Goal: Information Seeking & Learning: Learn about a topic

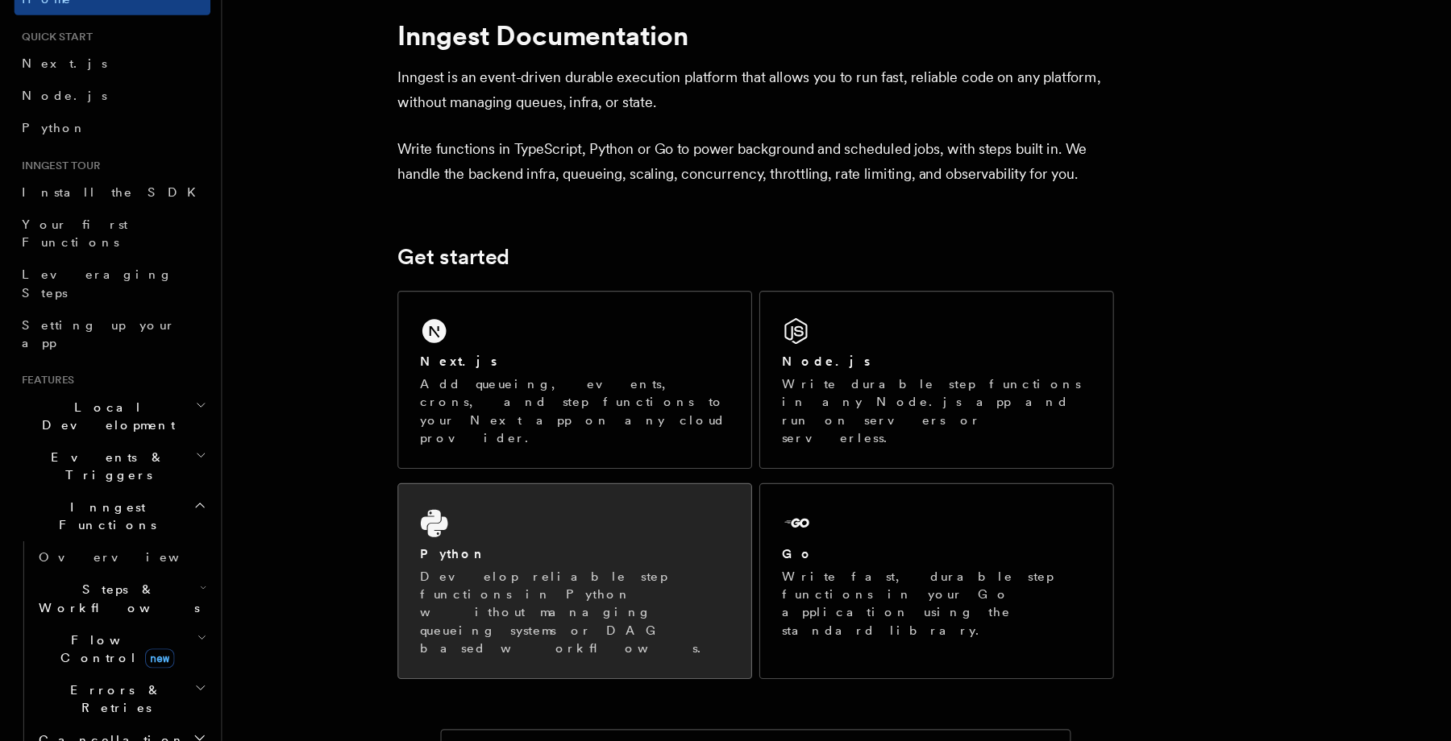
click at [556, 519] on div "Python Develop reliable step functions in Python without managing queueing syst…" at bounding box center [518, 596] width 318 height 175
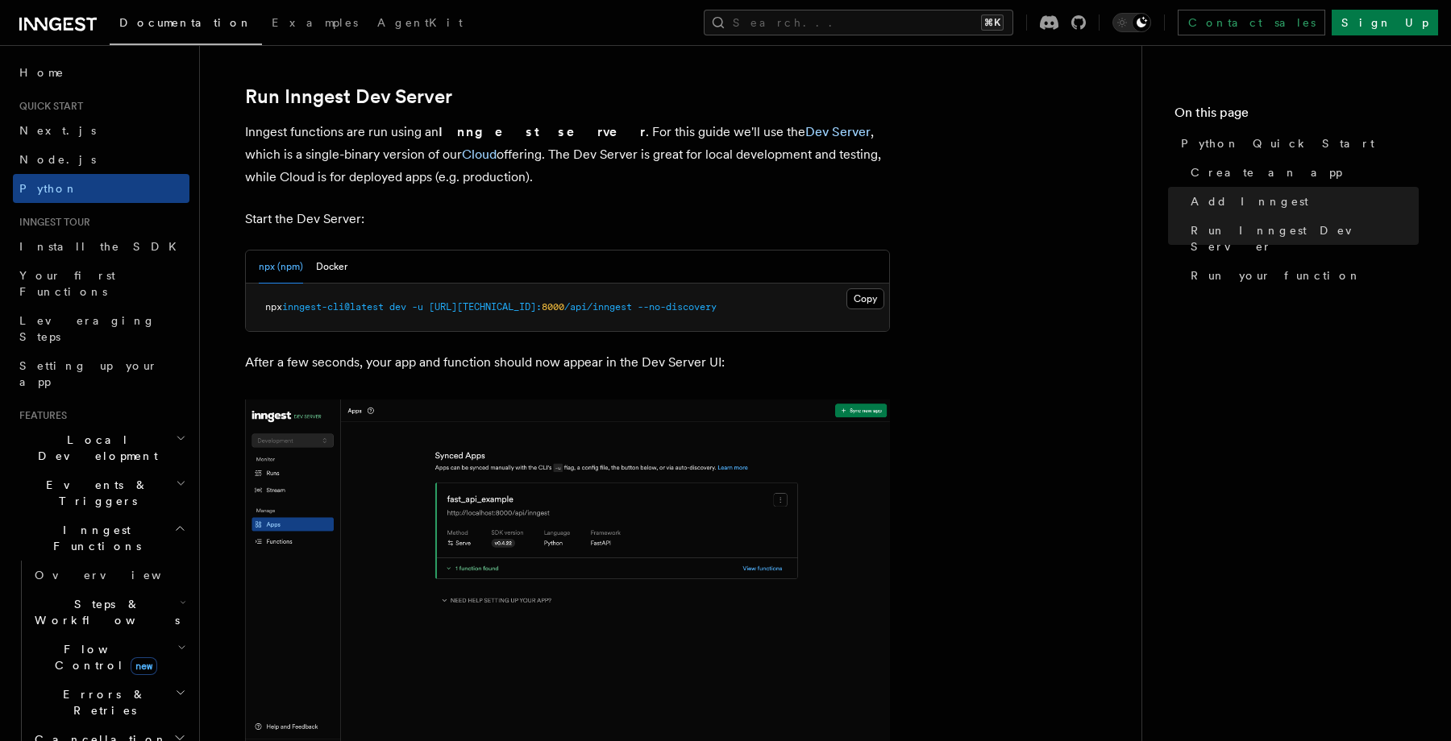
scroll to position [1973, 0]
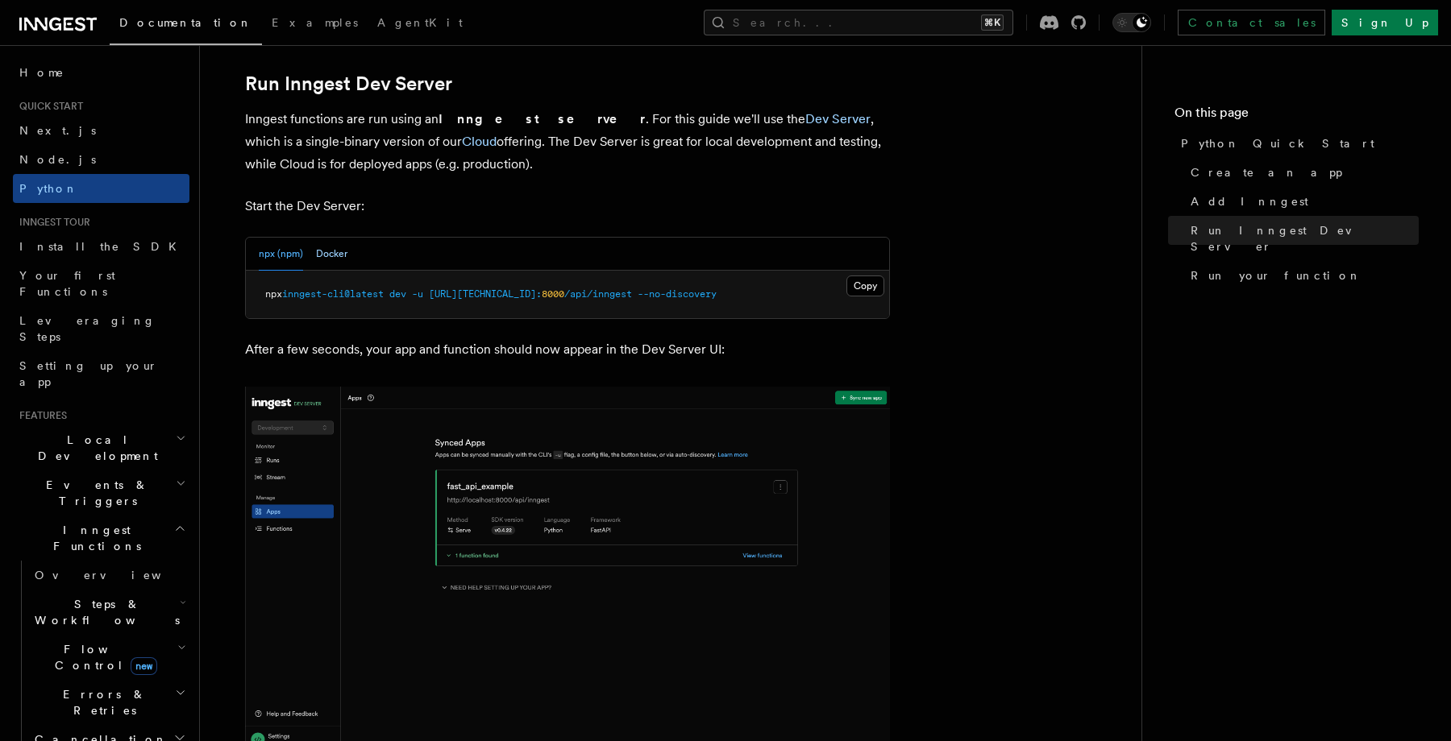
click at [336, 264] on button "Docker" at bounding box center [331, 254] width 31 height 33
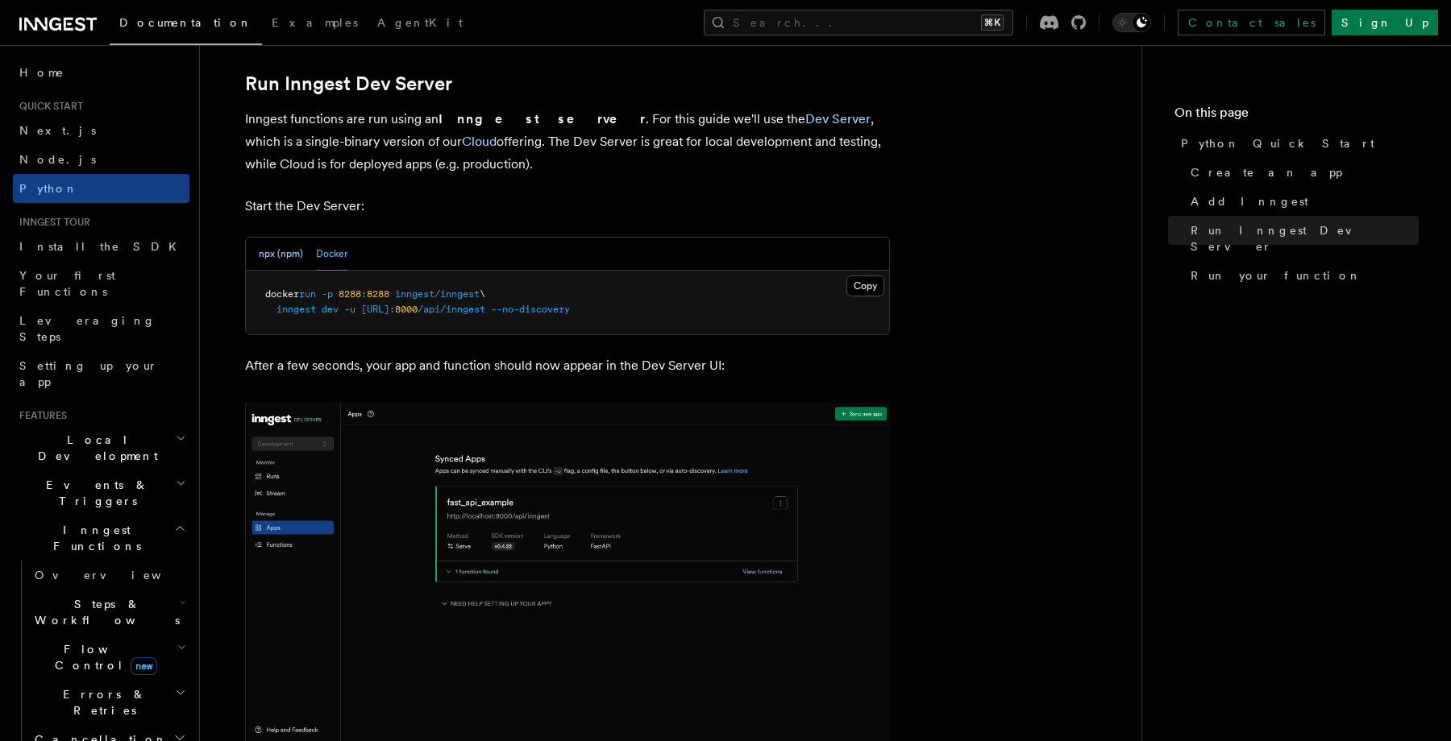
click at [280, 259] on button "npx (npm)" at bounding box center [281, 254] width 44 height 33
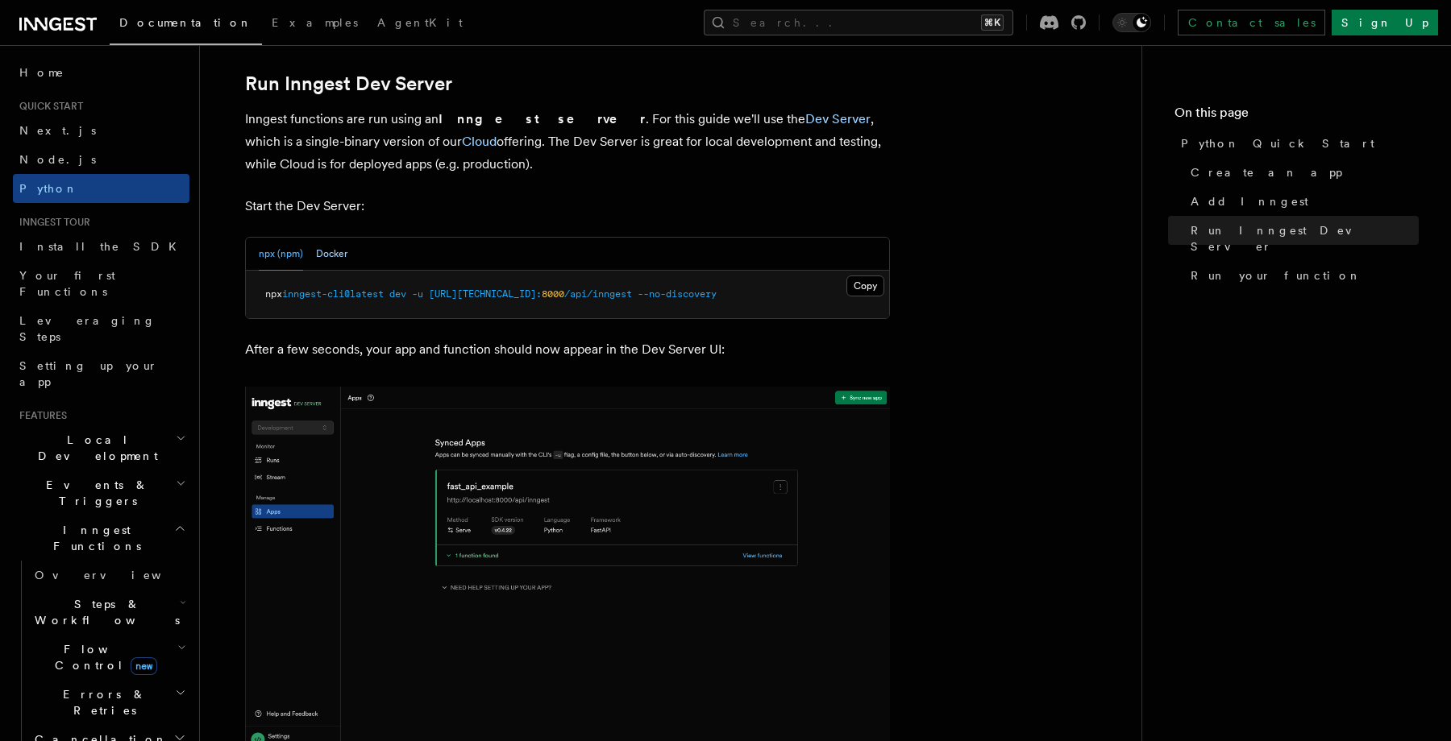
click at [338, 259] on button "Docker" at bounding box center [331, 254] width 31 height 33
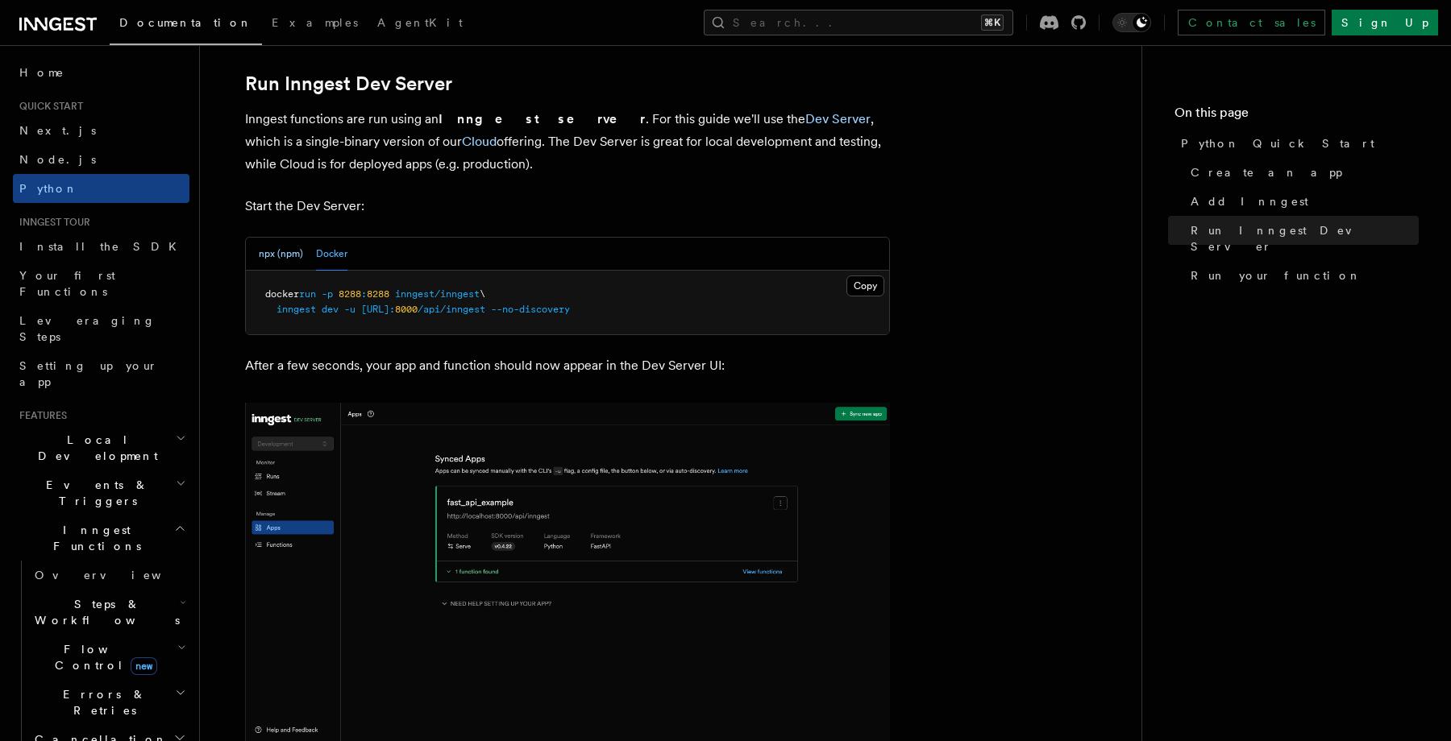
click at [290, 254] on button "npx (npm)" at bounding box center [281, 254] width 44 height 33
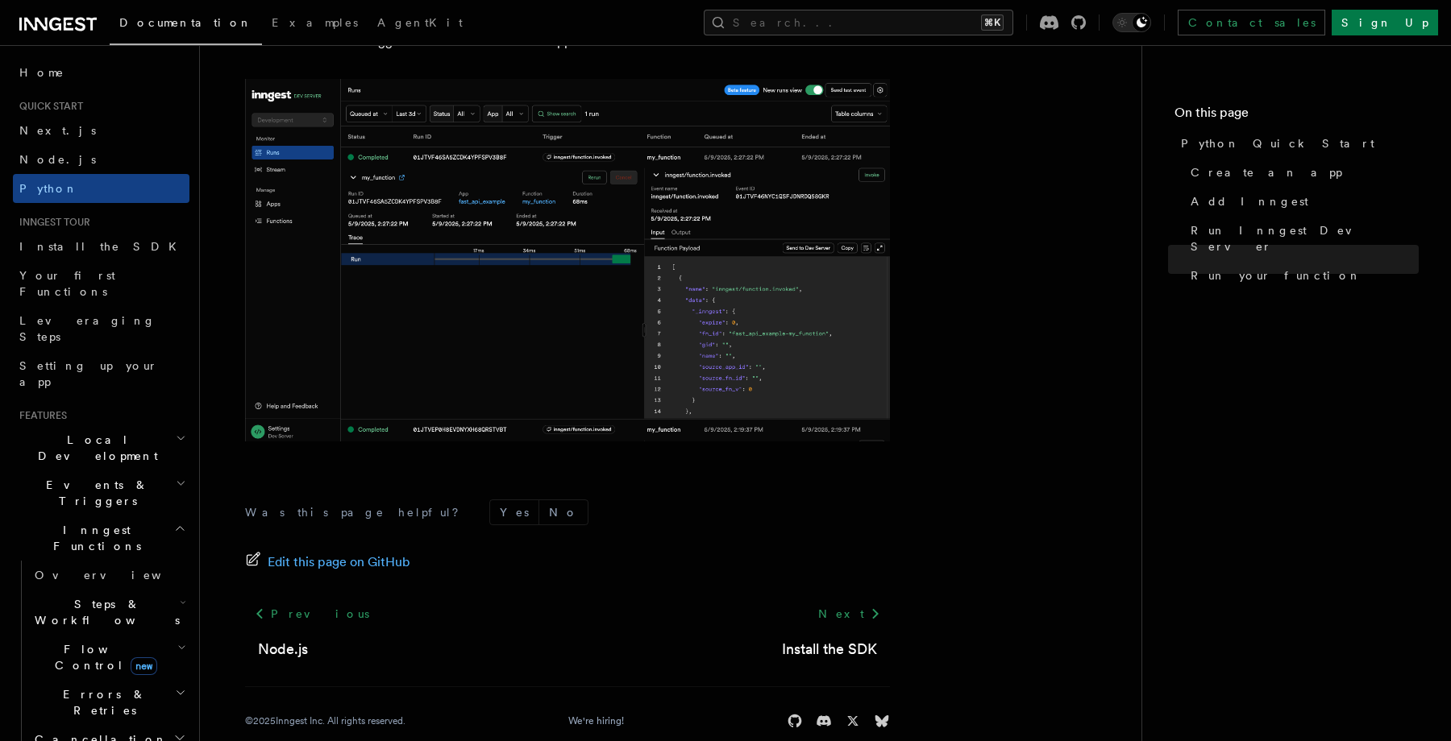
scroll to position [3334, 0]
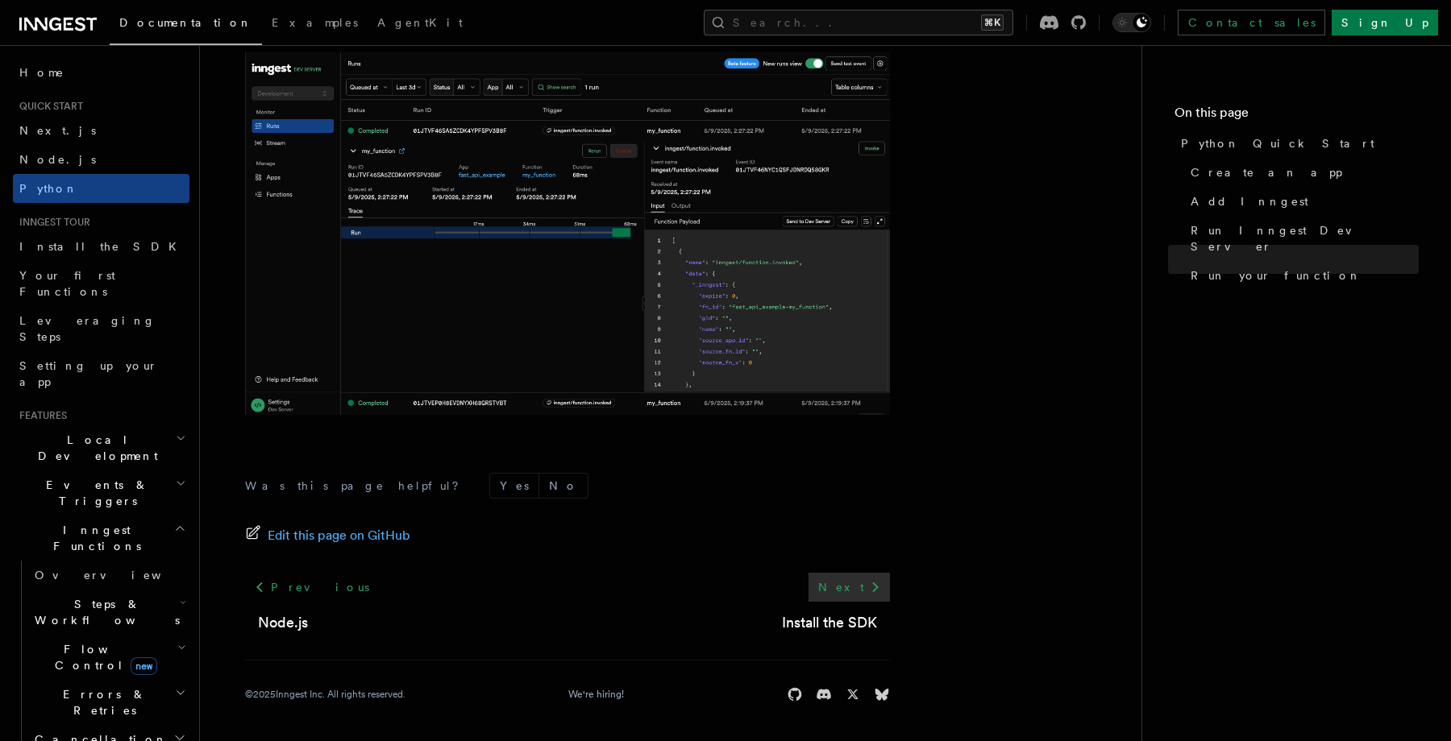
click at [847, 579] on link "Next" at bounding box center [848, 587] width 81 height 29
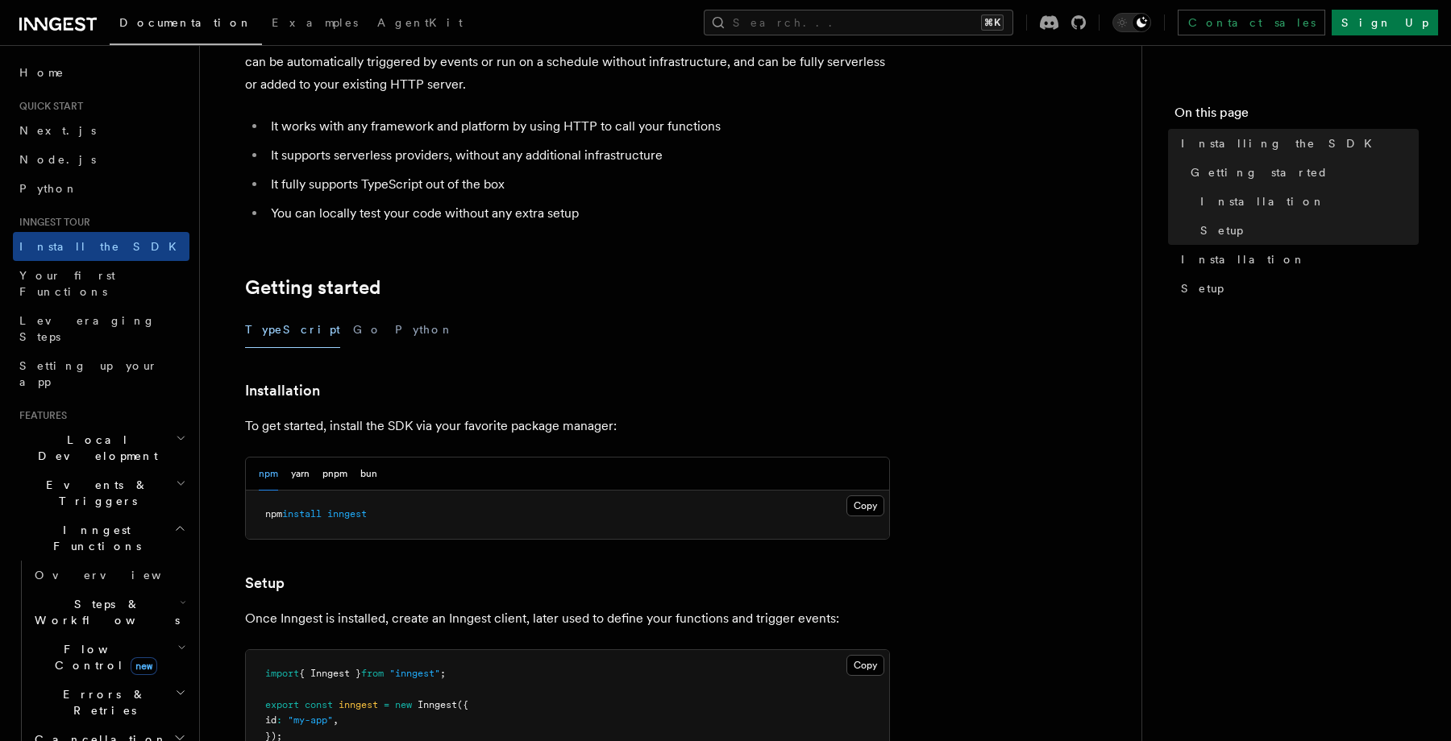
scroll to position [121, 0]
click at [395, 325] on button "Python" at bounding box center [424, 329] width 59 height 36
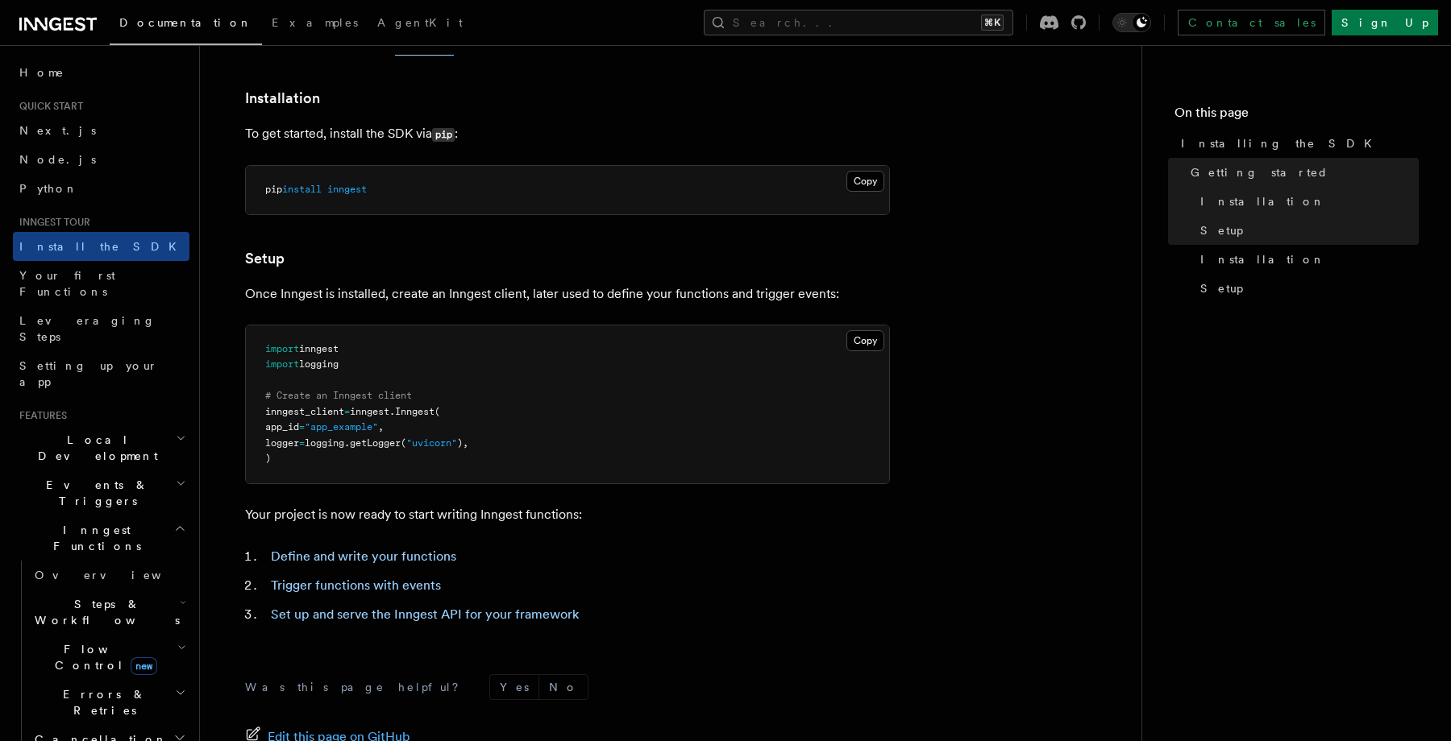
scroll to position [395, 0]
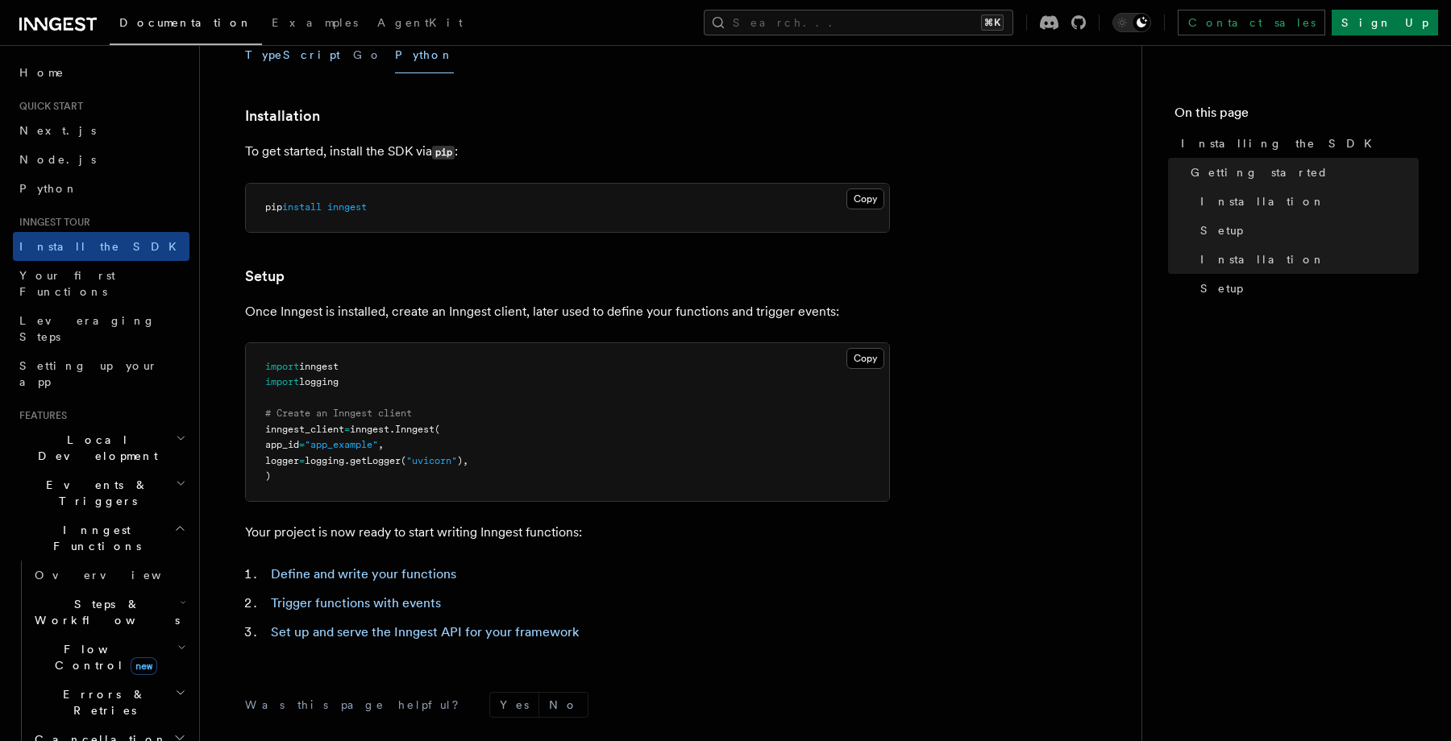
click at [276, 67] on button "TypeScript" at bounding box center [292, 55] width 95 height 36
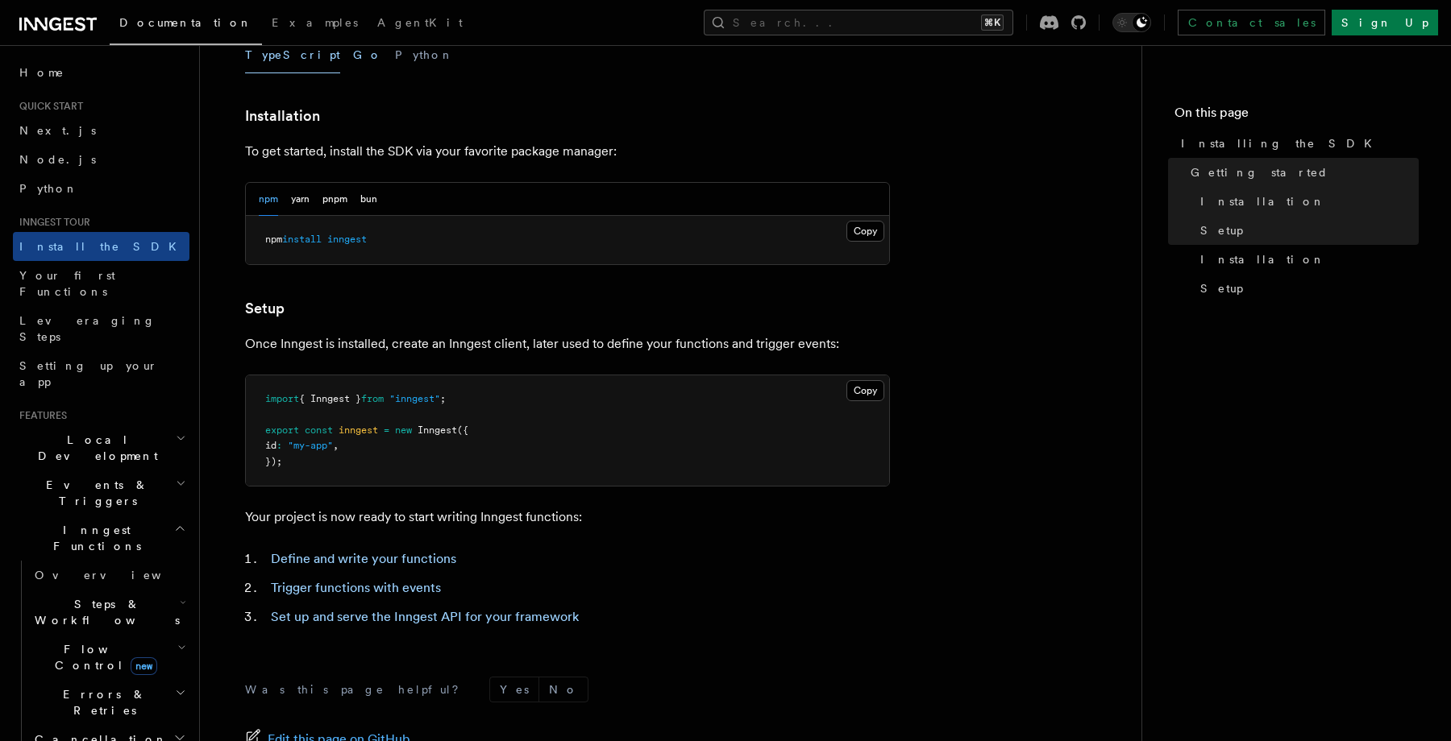
click at [353, 60] on button "Go" at bounding box center [367, 55] width 29 height 36
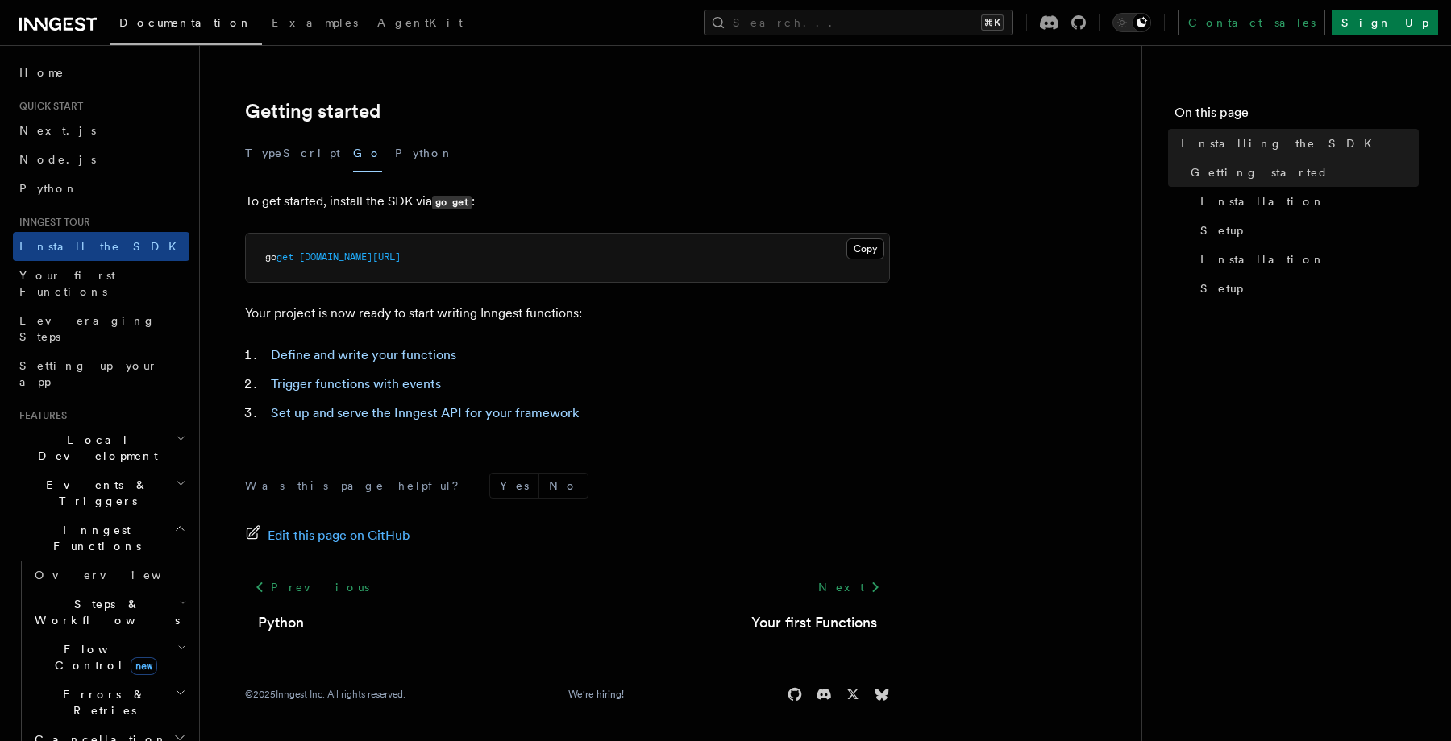
click at [344, 60] on article "Inngest tour Installing the SDK The Inngest SDK allows you to write reliable, d…" at bounding box center [671, 257] width 890 height 967
click at [395, 149] on button "Python" at bounding box center [424, 153] width 59 height 36
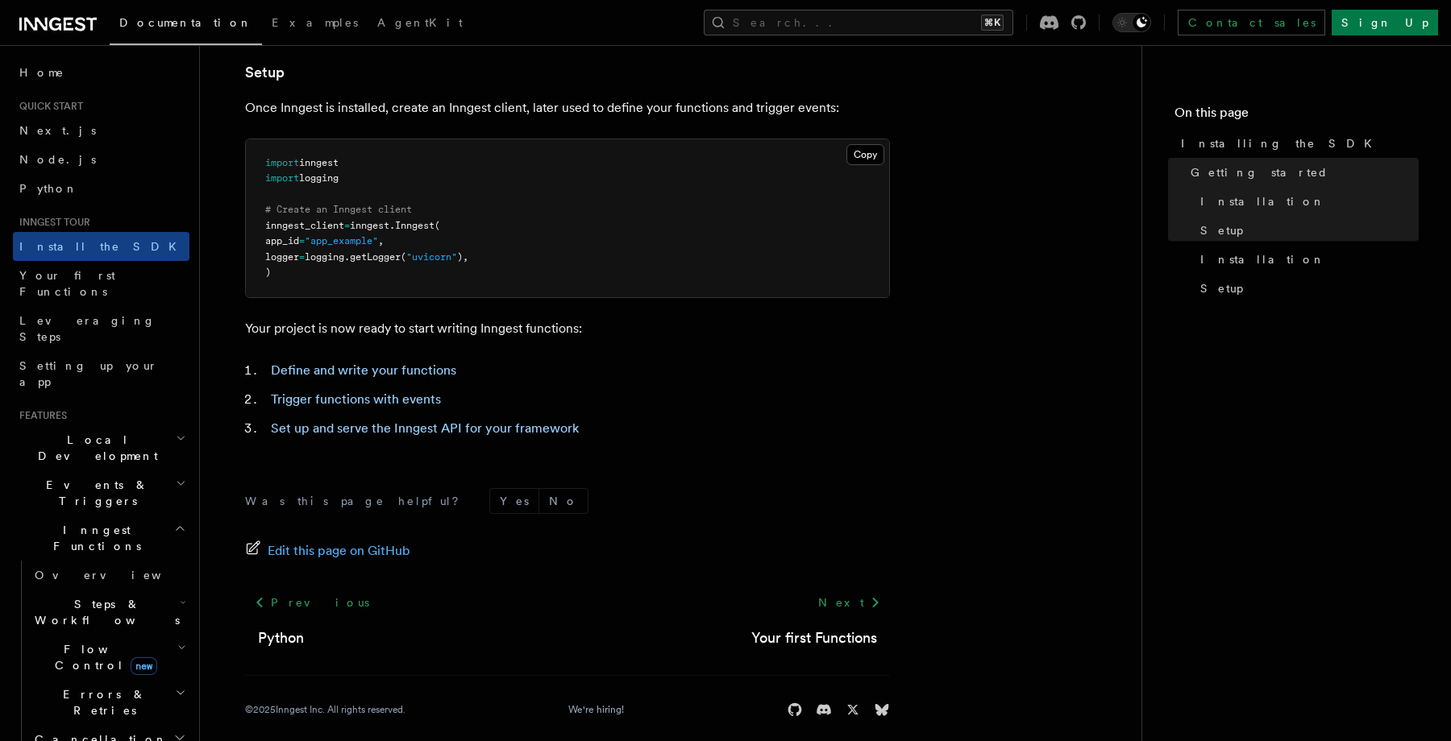
scroll to position [614, 0]
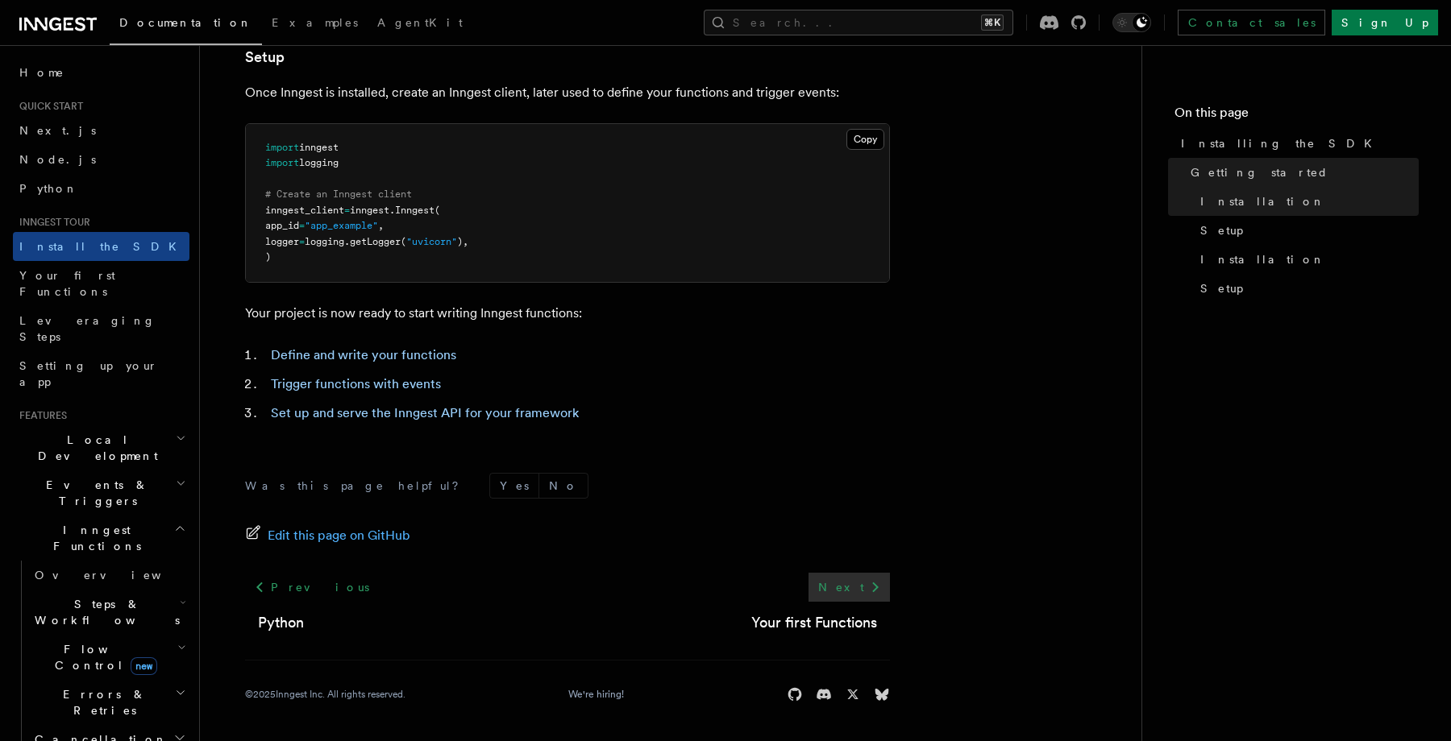
click at [866, 579] on icon at bounding box center [874, 587] width 19 height 19
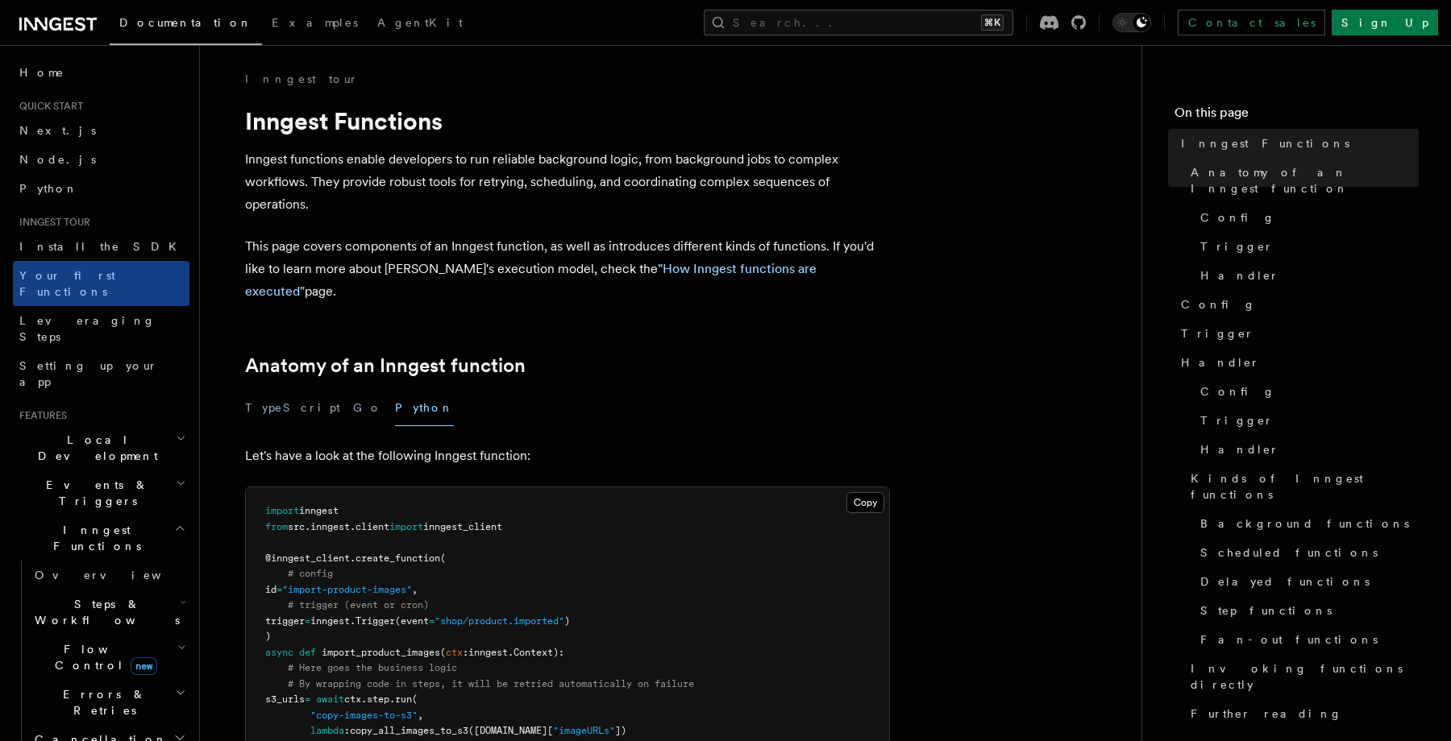
click at [93, 33] on icon at bounding box center [57, 24] width 77 height 19
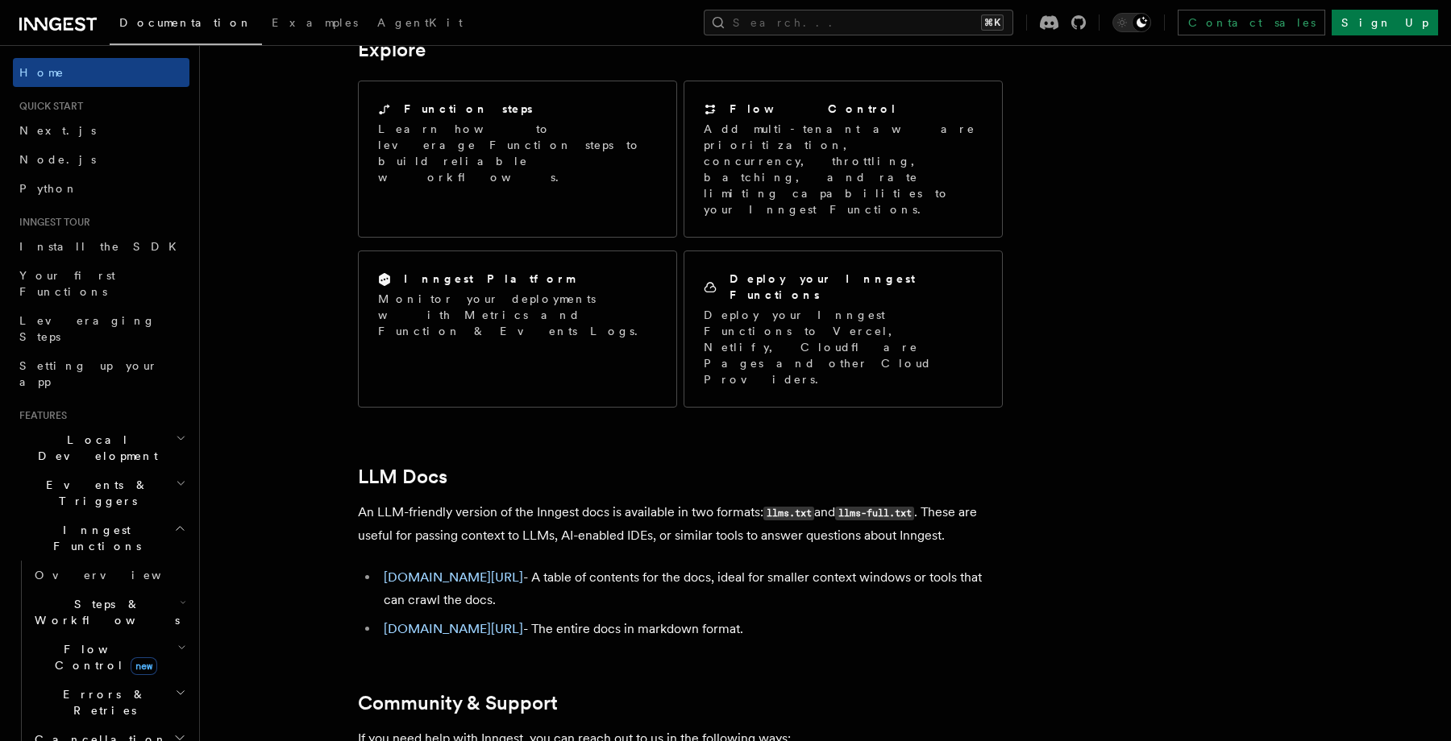
scroll to position [43, 0]
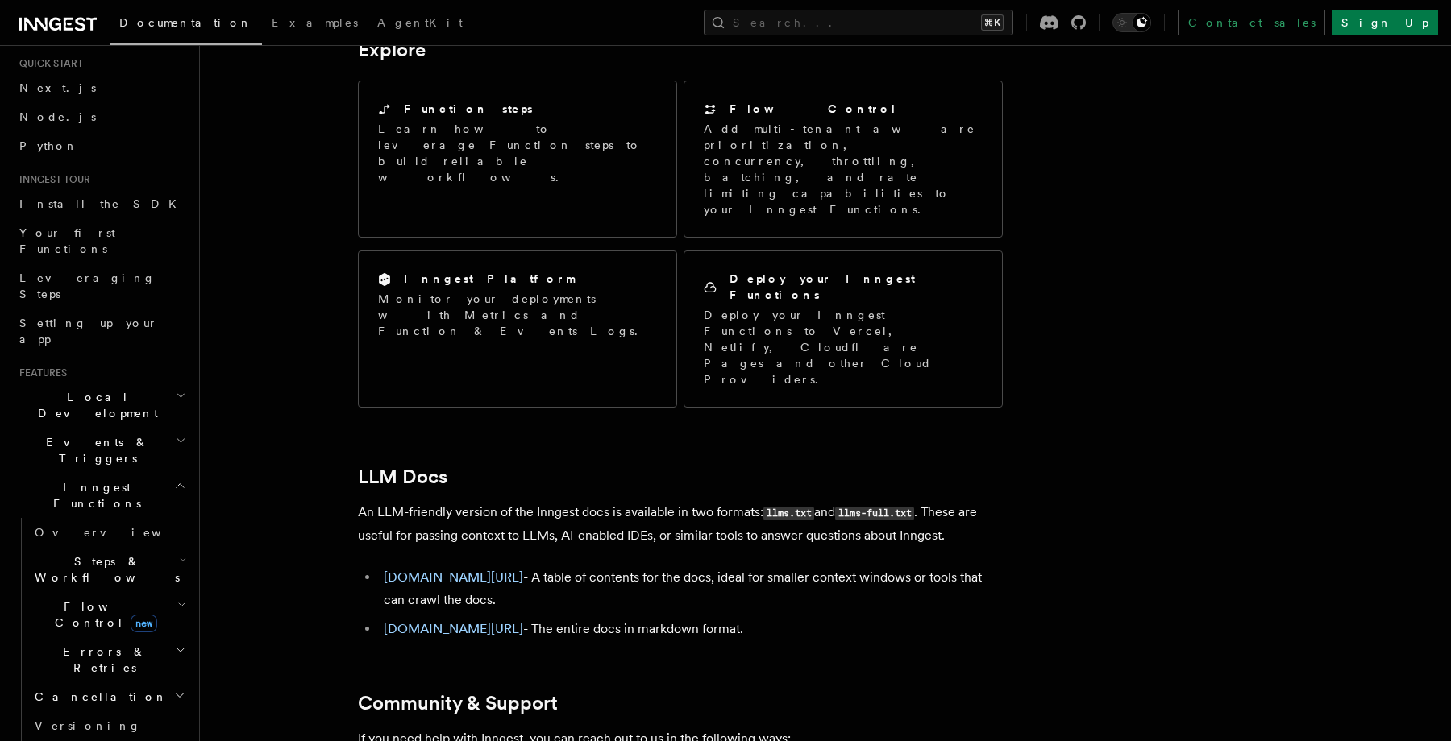
click at [179, 394] on icon "button" at bounding box center [181, 395] width 6 height 3
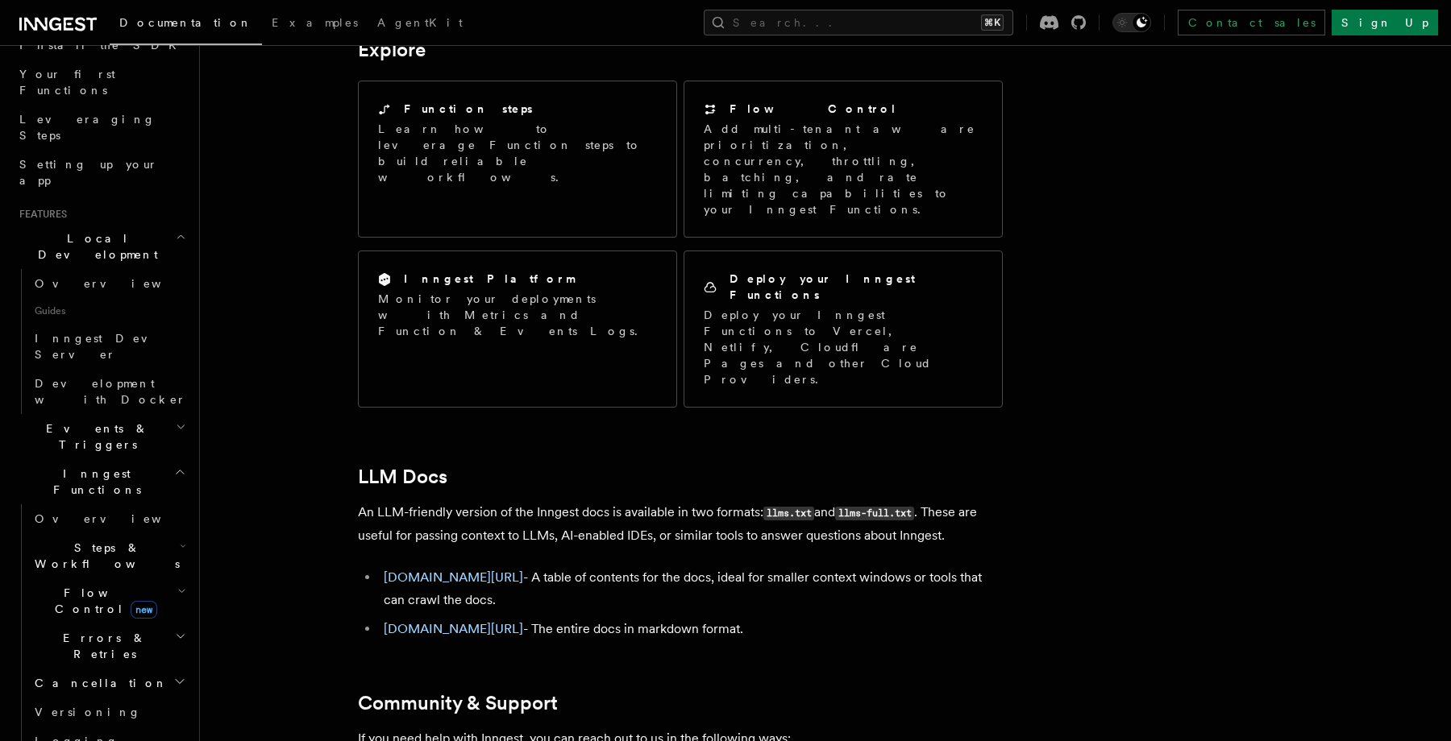
scroll to position [205, 0]
click at [114, 329] on span "Inngest Dev Server" at bounding box center [104, 343] width 138 height 29
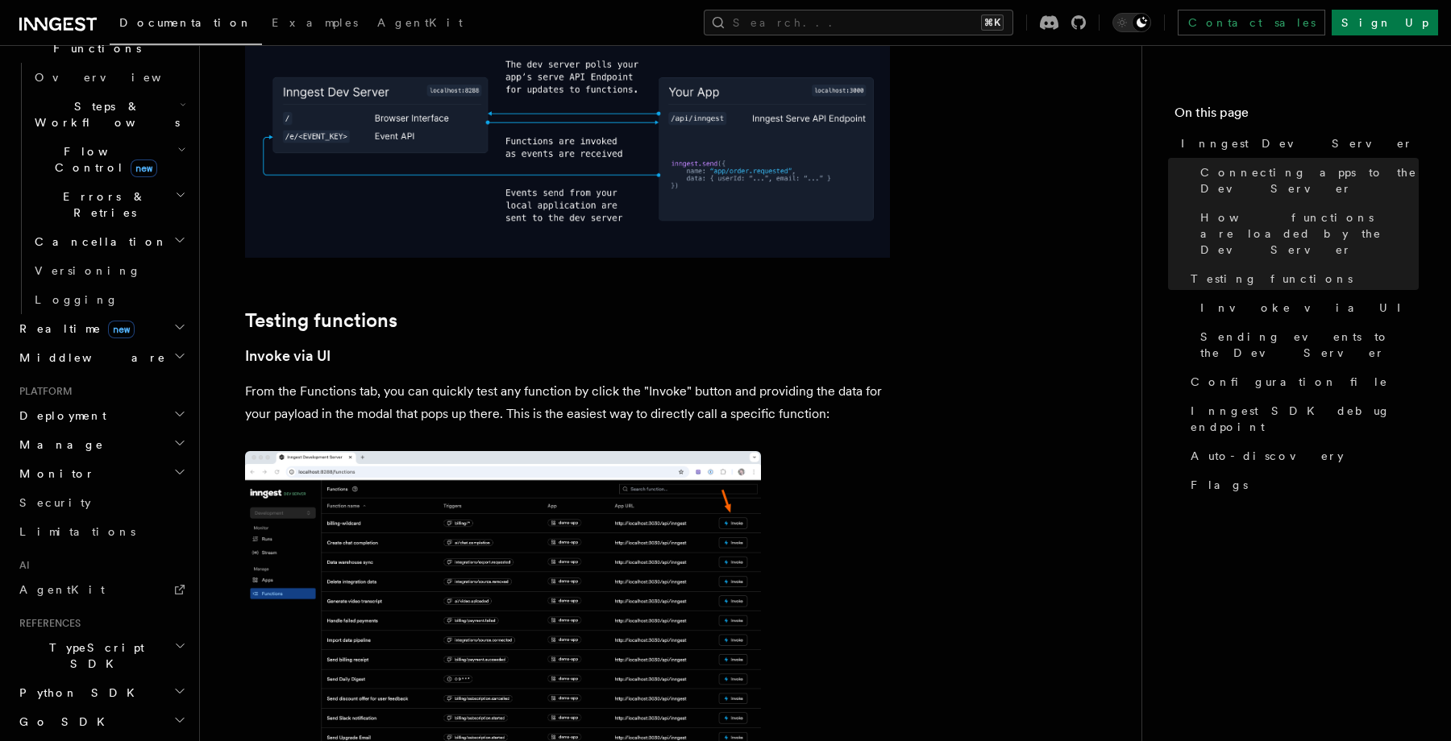
scroll to position [661, 0]
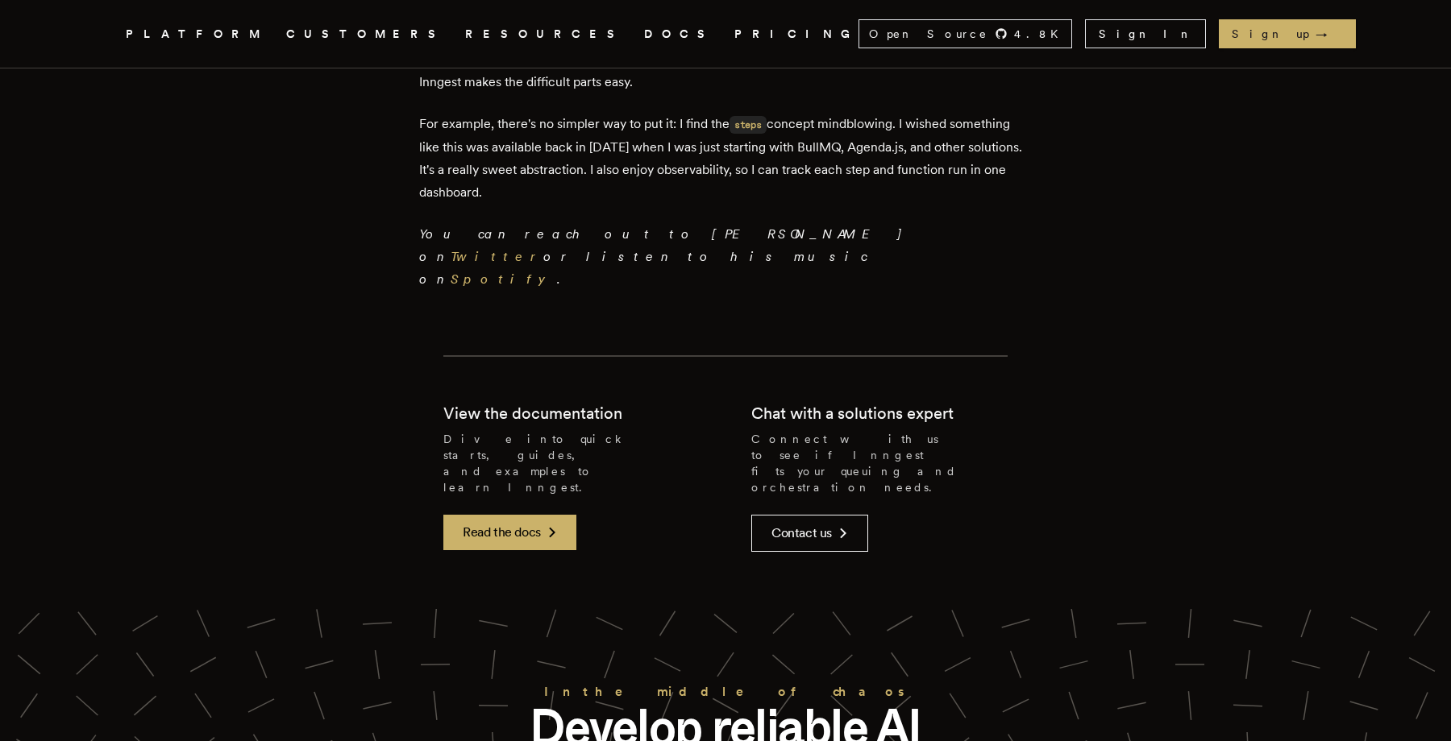
scroll to position [9270, 0]
